Goal: Task Accomplishment & Management: Complete application form

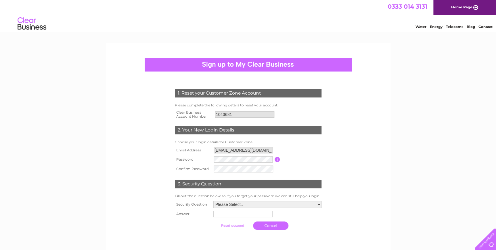
drag, startPoint x: 236, startPoint y: 173, endPoint x: 175, endPoint y: 167, distance: 61.8
click at [169, 166] on div "1. Reset your Customer Zone Account Please complete the following details to re…" at bounding box center [248, 157] width 174 height 149
click at [250, 204] on select "Please Select.. In what town or city was your first job? In what town or city d…" at bounding box center [267, 204] width 109 height 7
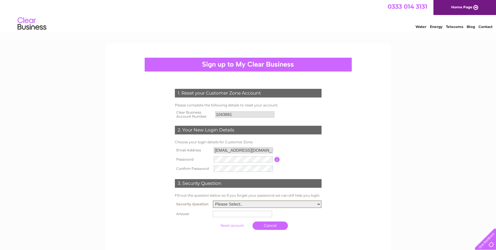
select select "5"
click at [213, 200] on select "Please Select.. In what town or city was your first job? In what town or city d…" at bounding box center [267, 203] width 109 height 7
click at [238, 215] on input "text" at bounding box center [242, 213] width 59 height 6
click at [237, 213] on input "V" at bounding box center [244, 213] width 60 height 7
click at [207, 230] on th at bounding box center [193, 225] width 39 height 14
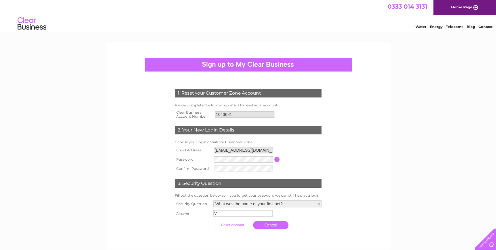
click at [219, 214] on input "V" at bounding box center [243, 213] width 59 height 6
type input "Vadar"
click at [232, 224] on input "submit" at bounding box center [232, 225] width 35 height 8
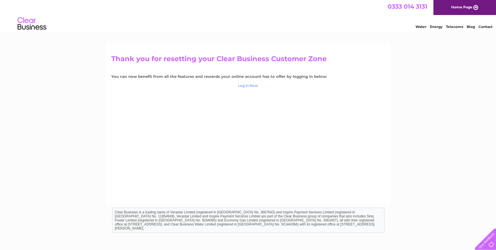
click at [246, 86] on link "Log in Now" at bounding box center [248, 85] width 20 height 4
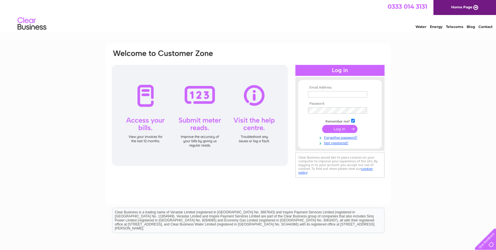
type input "[EMAIL_ADDRESS][DOMAIN_NAME]"
click at [336, 130] on input "submit" at bounding box center [339, 129] width 35 height 8
